Goal: Find specific fact: Find specific fact

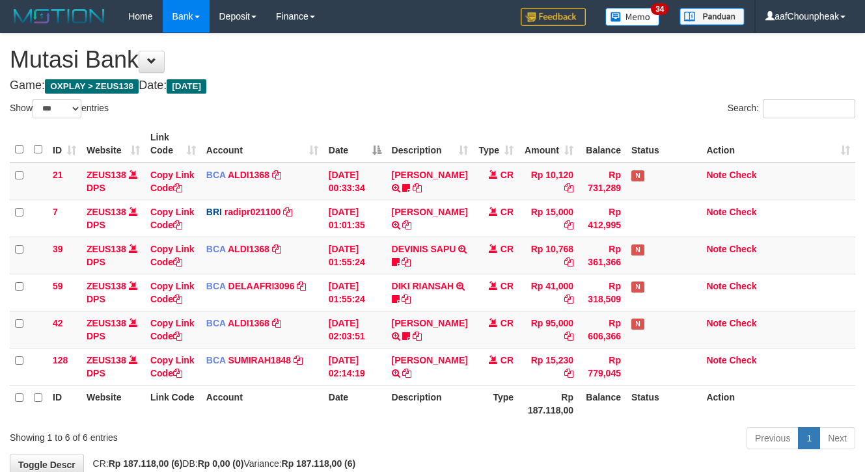
select select "***"
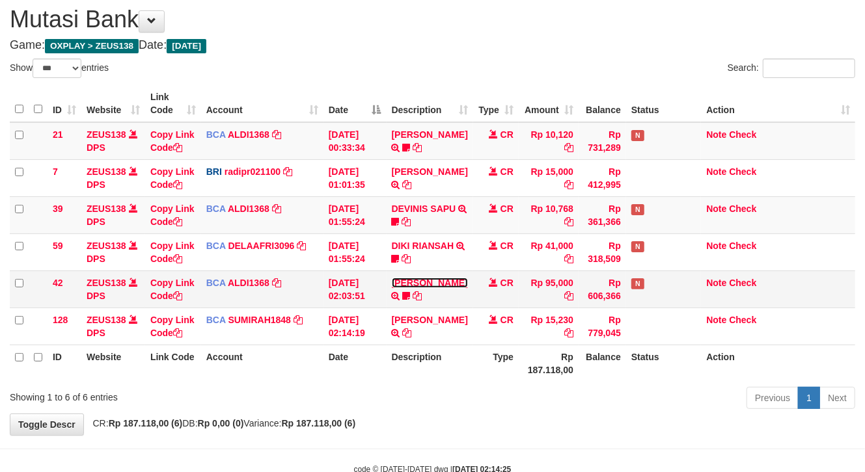
click at [414, 286] on link "[PERSON_NAME]" at bounding box center [430, 283] width 76 height 10
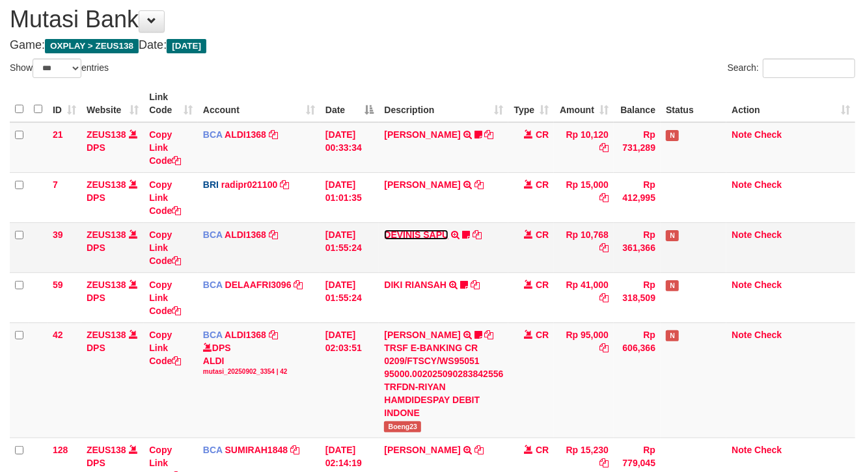
click at [415, 238] on link "DEVINIS SAPU" at bounding box center [416, 235] width 64 height 10
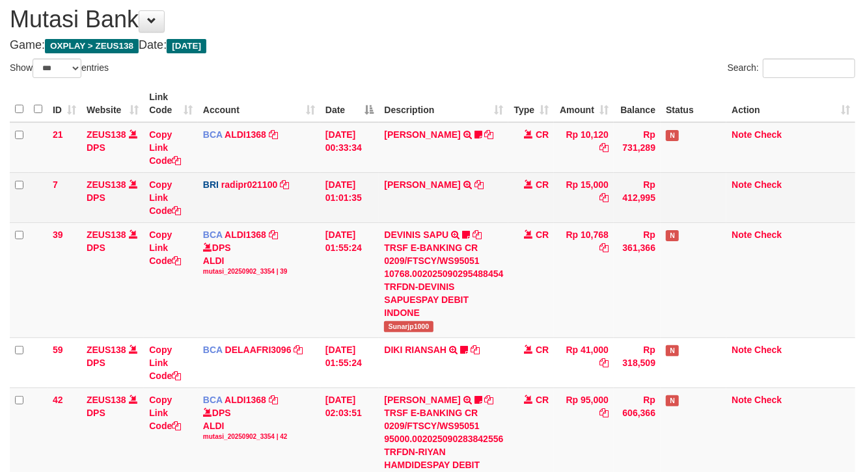
click at [415, 191] on td "[PERSON_NAME] TRANSFER NBMB [PERSON_NAME] TO [PERSON_NAME]" at bounding box center [444, 197] width 130 height 50
click at [414, 185] on link "[PERSON_NAME]" at bounding box center [422, 185] width 76 height 10
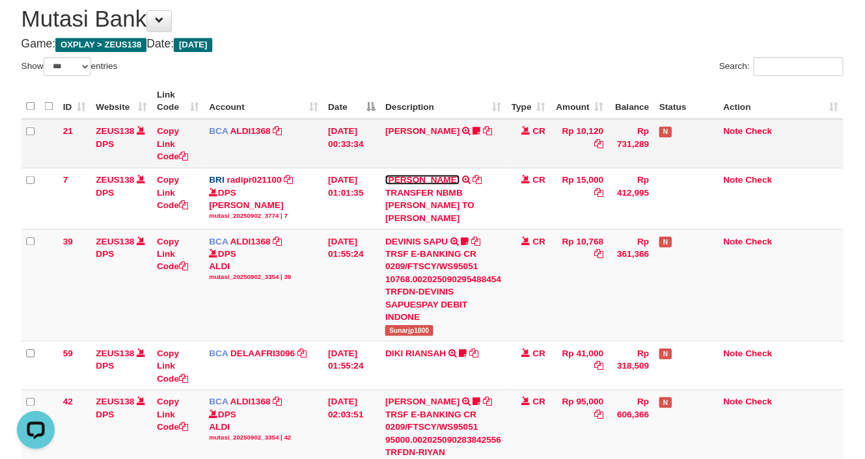
scroll to position [0, 0]
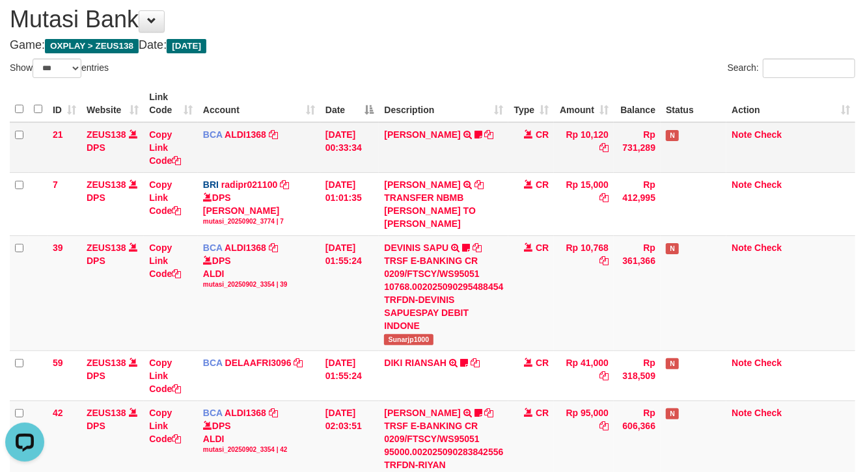
click at [427, 125] on td "[PERSON_NAME] TRSF E-BANKING CR 0209/FTSCY/WS95271 10120.00[PERSON_NAME] cucuze…" at bounding box center [444, 147] width 130 height 51
click at [426, 133] on link "[PERSON_NAME]" at bounding box center [422, 135] width 76 height 10
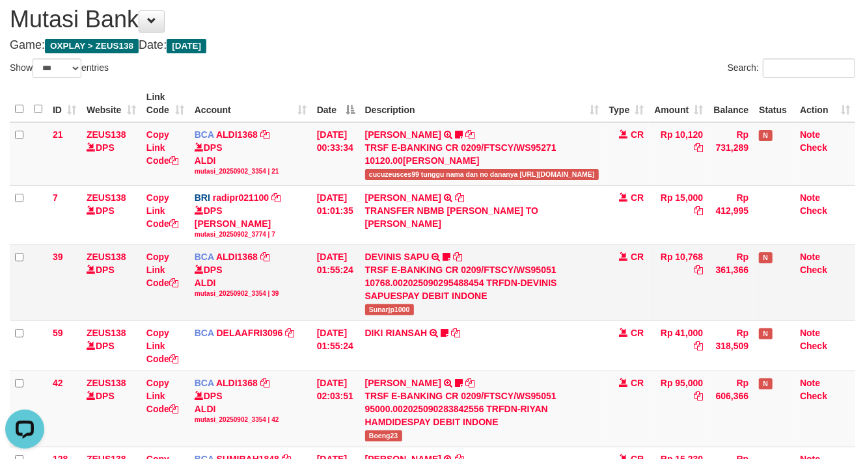
click at [396, 303] on td "DEVINIS SAPU TRSF E-BANKING CR 0209/FTSCY/WS95051 10768.002025090295488454 TRFD…" at bounding box center [482, 283] width 244 height 76
copy span "Sunarjp1000"
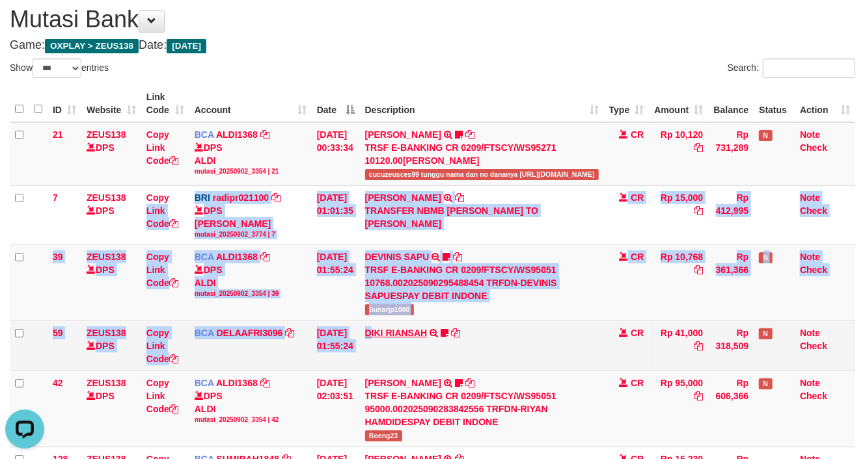
click at [378, 331] on tbody "21 ZEUS138 DPS Copy Link Code BCA ALDI1368 DPS ALDI mutasi_20250902_3354 | 21 m…" at bounding box center [432, 309] width 845 height 375
